Goal: Find specific page/section: Find specific page/section

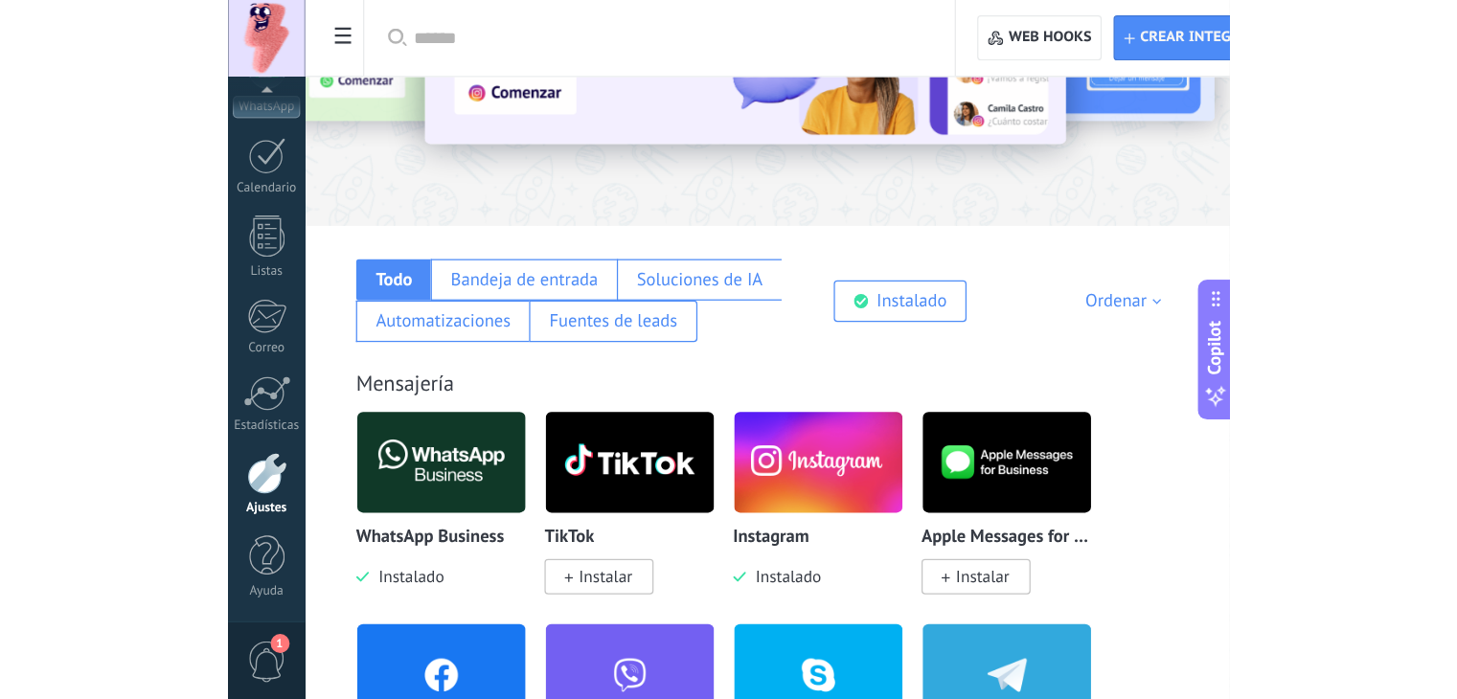
scroll to position [97, 0]
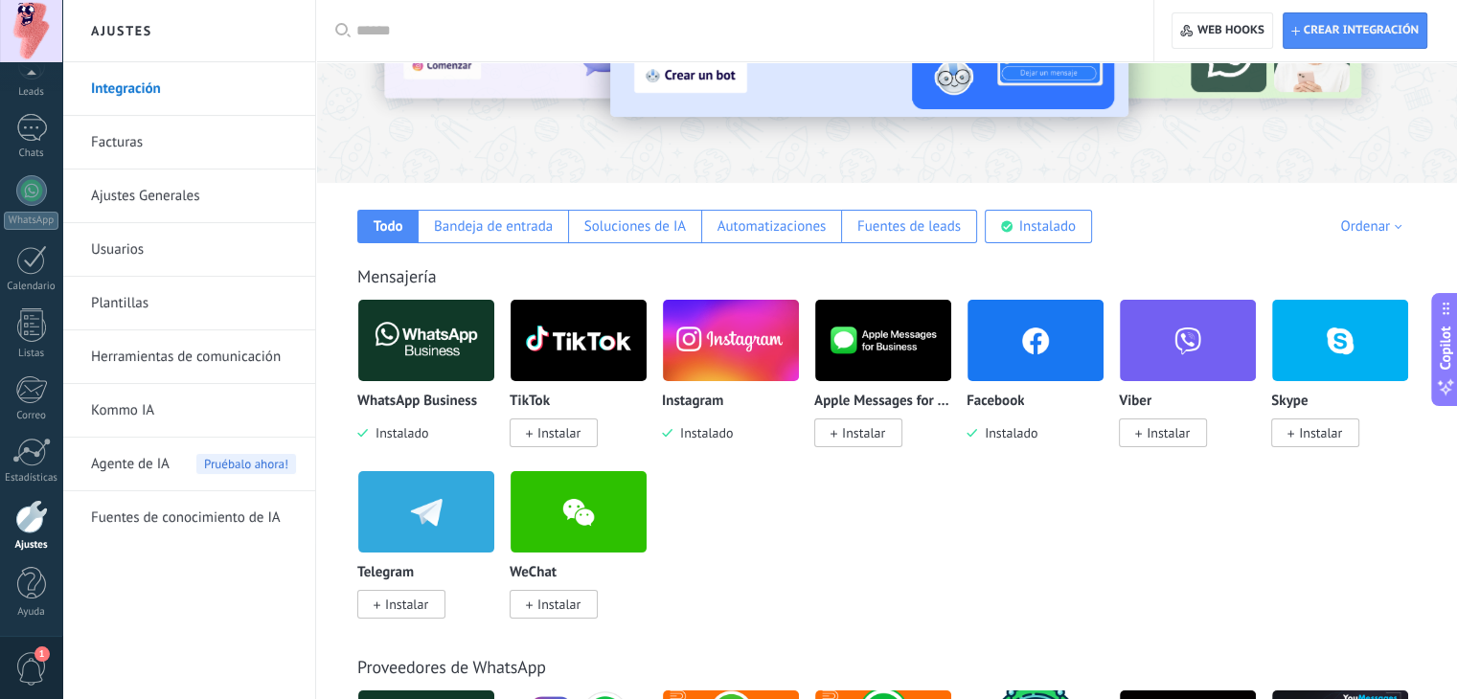
click at [107, 309] on link "Plantillas" at bounding box center [193, 304] width 205 height 54
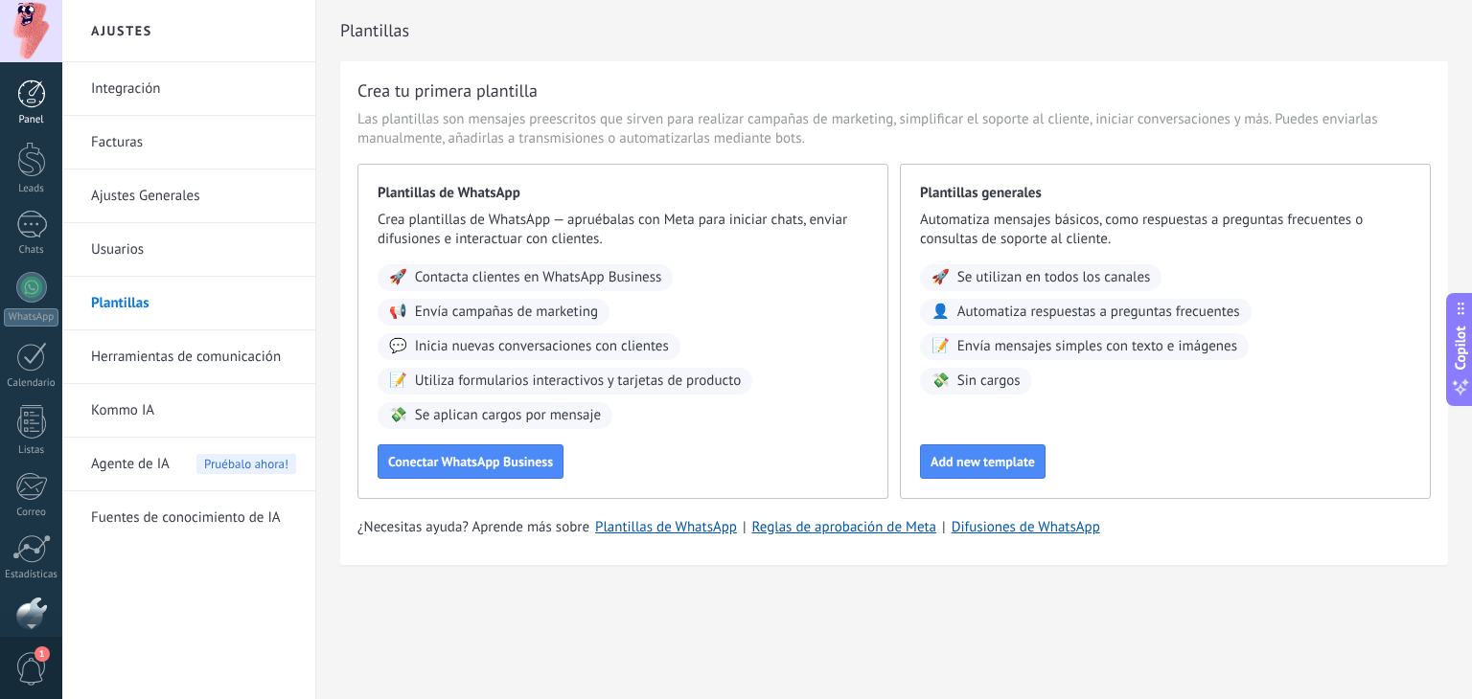
click at [35, 82] on div at bounding box center [31, 94] width 29 height 29
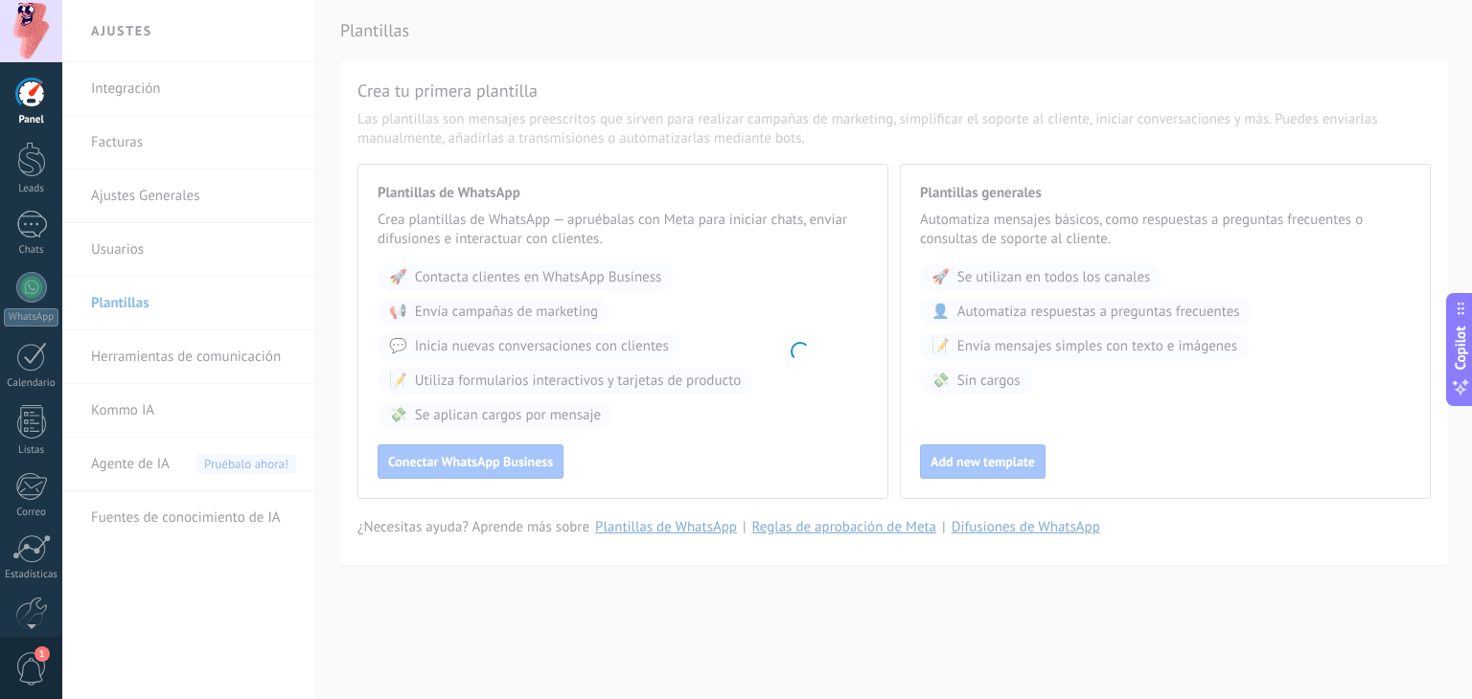
scroll to position [34, 0]
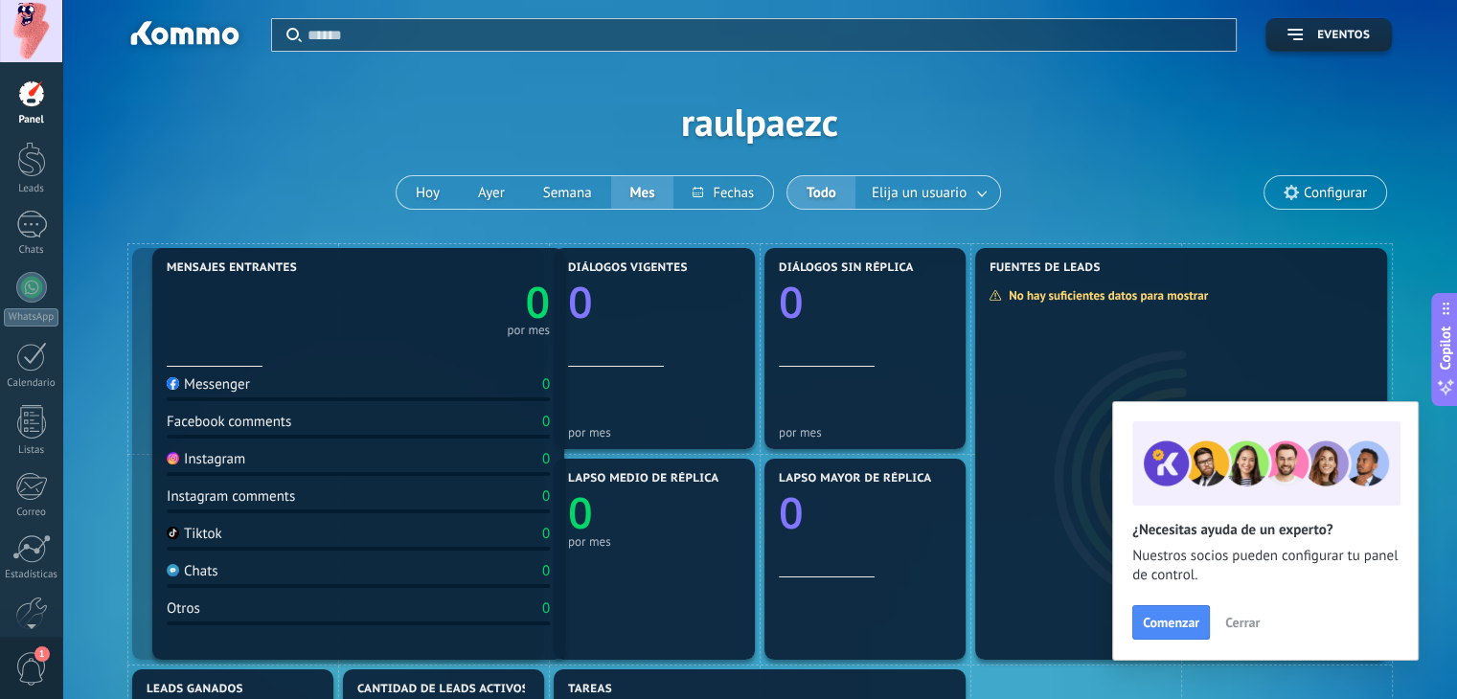
drag, startPoint x: 355, startPoint y: 329, endPoint x: 375, endPoint y: 307, distance: 29.2
